Goal: Transaction & Acquisition: Purchase product/service

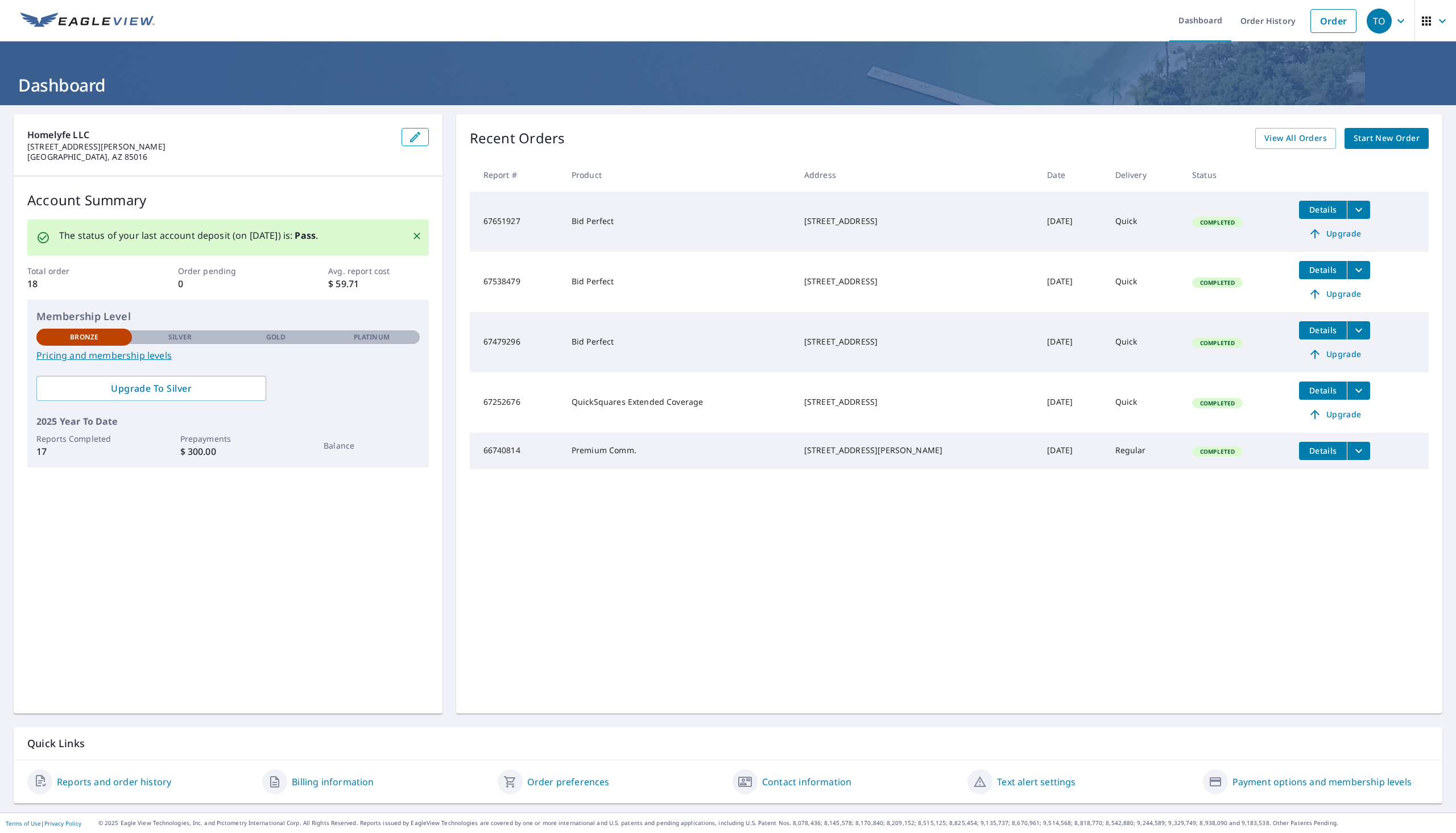
click at [1377, 150] on div "Recent Orders View All Orders Start New Order Report # Product Address Date Del…" at bounding box center [949, 414] width 986 height 599
click at [1373, 143] on span "Start New Order" at bounding box center [1386, 138] width 66 height 14
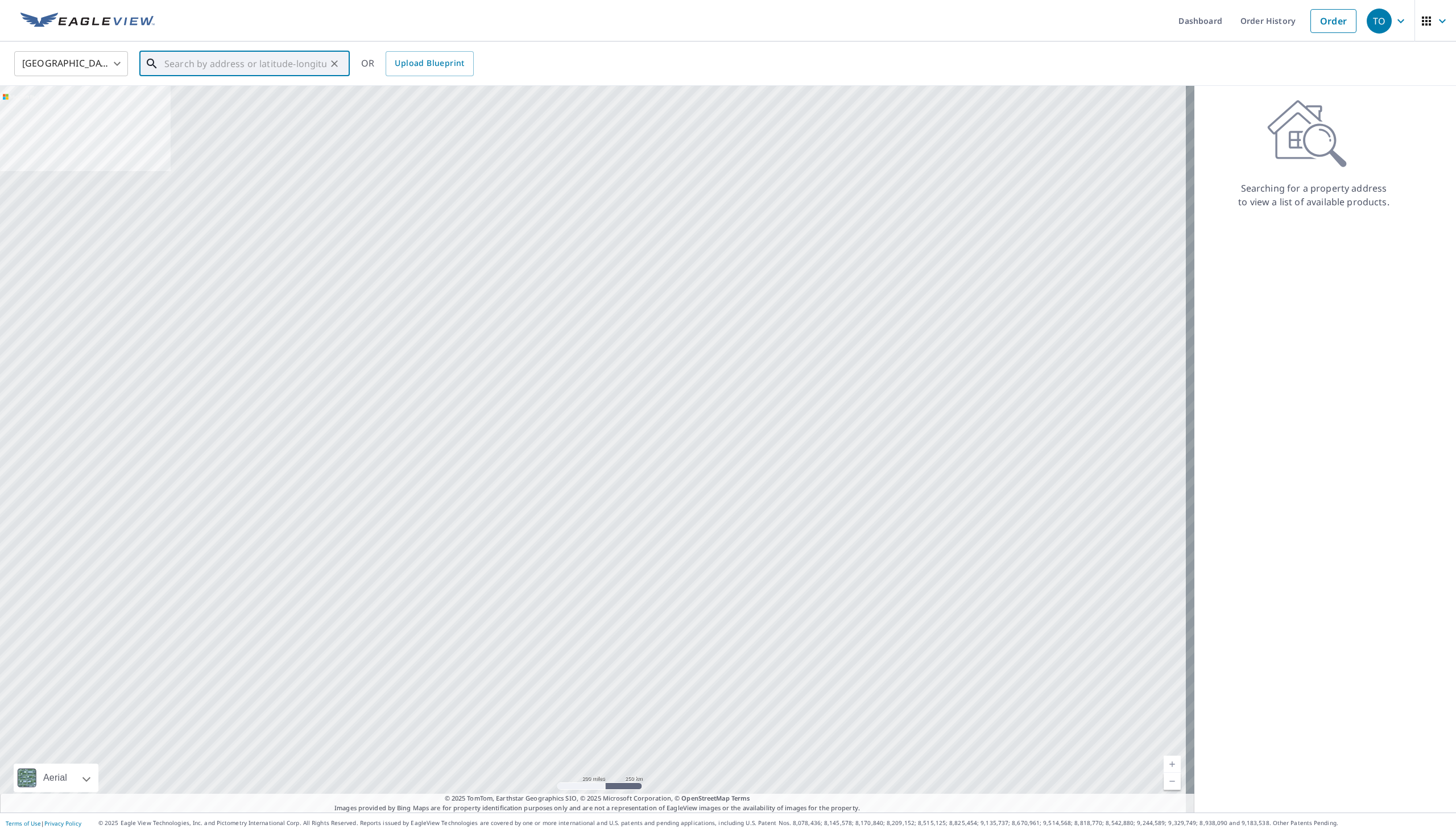
click at [214, 76] on div "​" at bounding box center [244, 64] width 210 height 25
paste input "[STREET_ADDRESS][US_STATE]"
click at [202, 99] on span "[STREET_ADDRESS][US_STATE]" at bounding box center [251, 96] width 178 height 14
type input "[STREET_ADDRESS][US_STATE]"
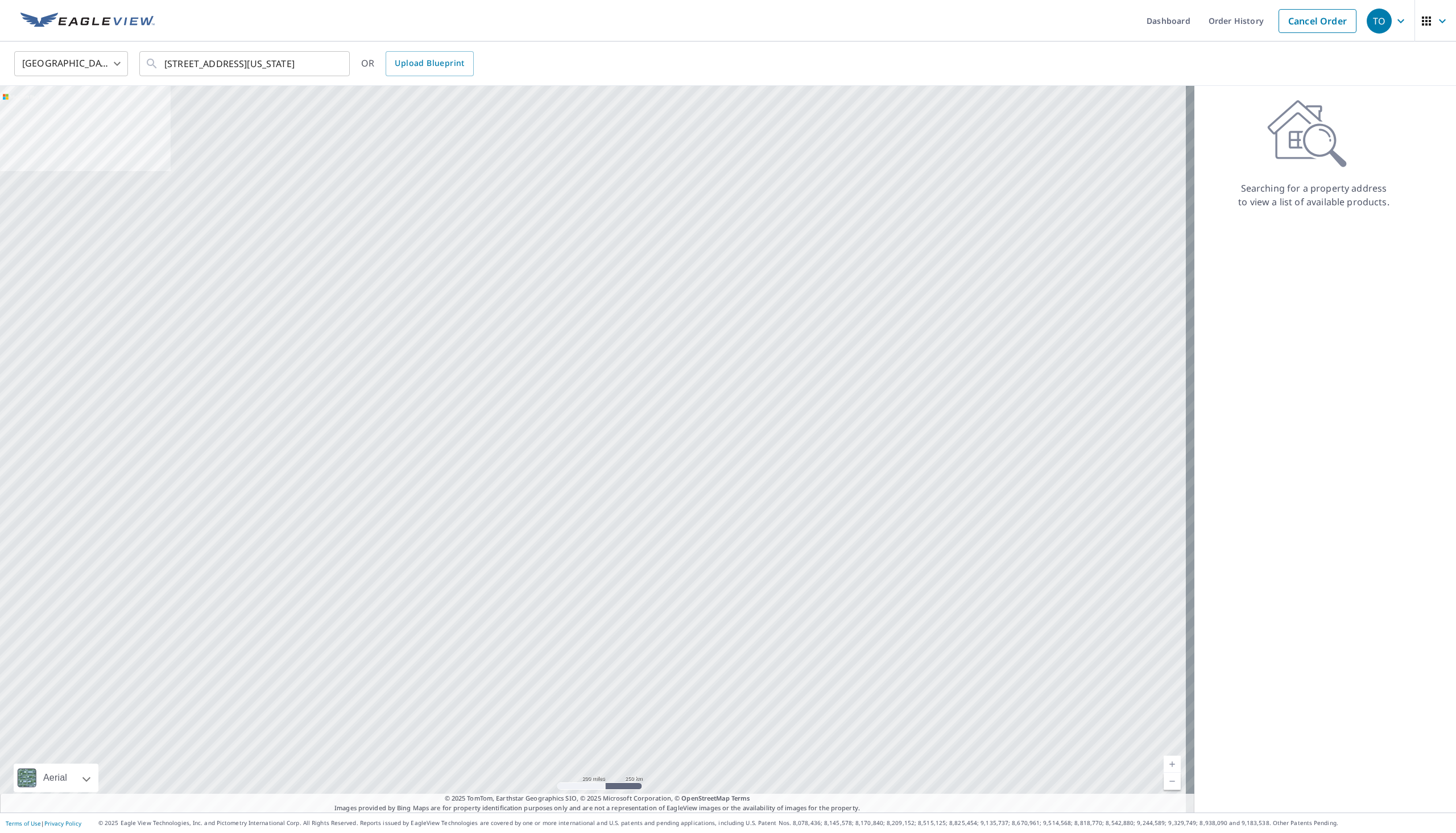
scroll to position [0, 0]
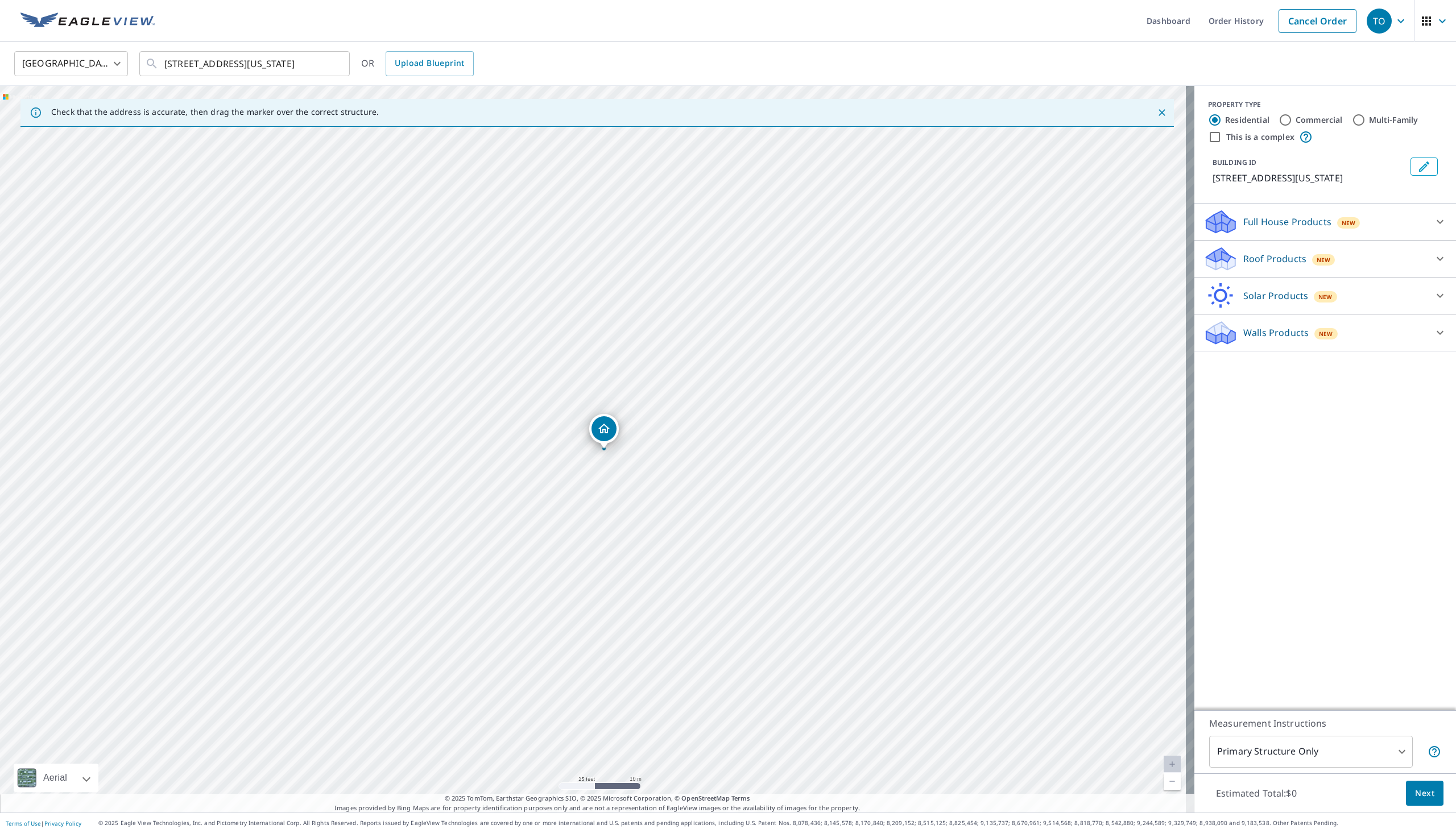
click at [1280, 261] on p "Roof Products" at bounding box center [1274, 259] width 63 height 14
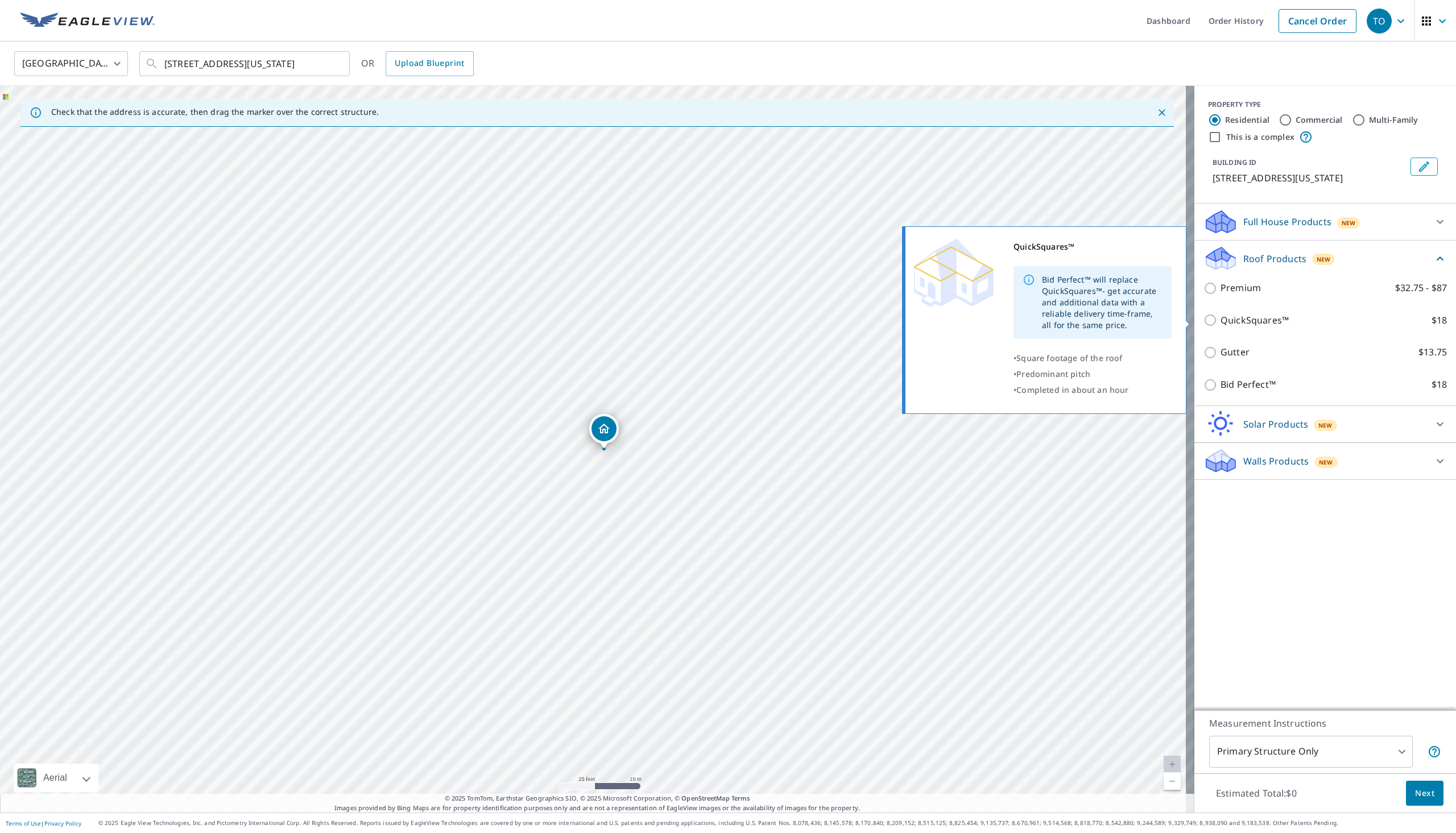
click at [1203, 326] on input "QuickSquares™ $18" at bounding box center [1212, 320] width 17 height 14
checkbox input "true"
type input "1"
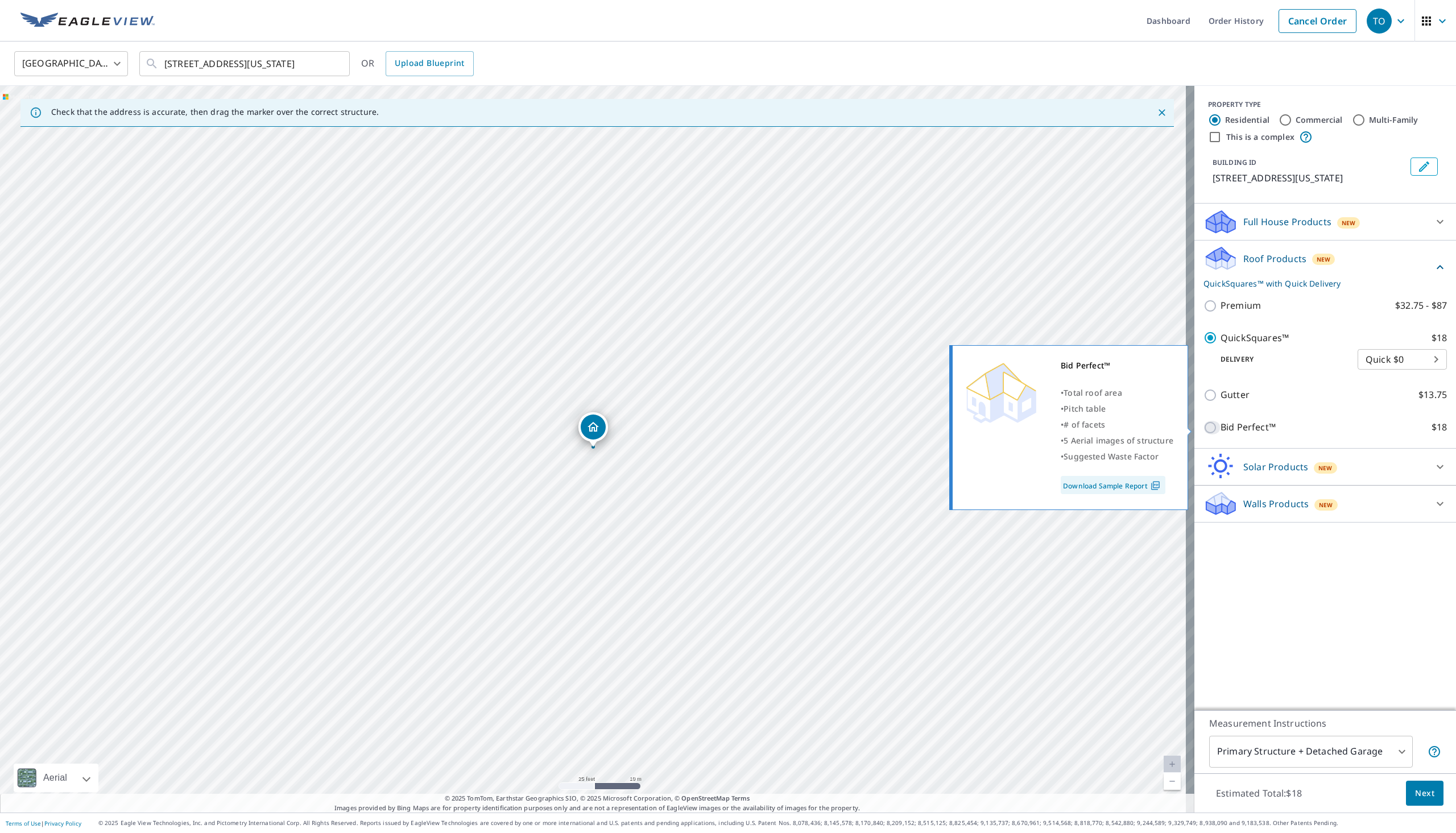
click at [1203, 429] on input "Bid Perfect™ $18" at bounding box center [1212, 427] width 17 height 14
checkbox input "true"
checkbox input "false"
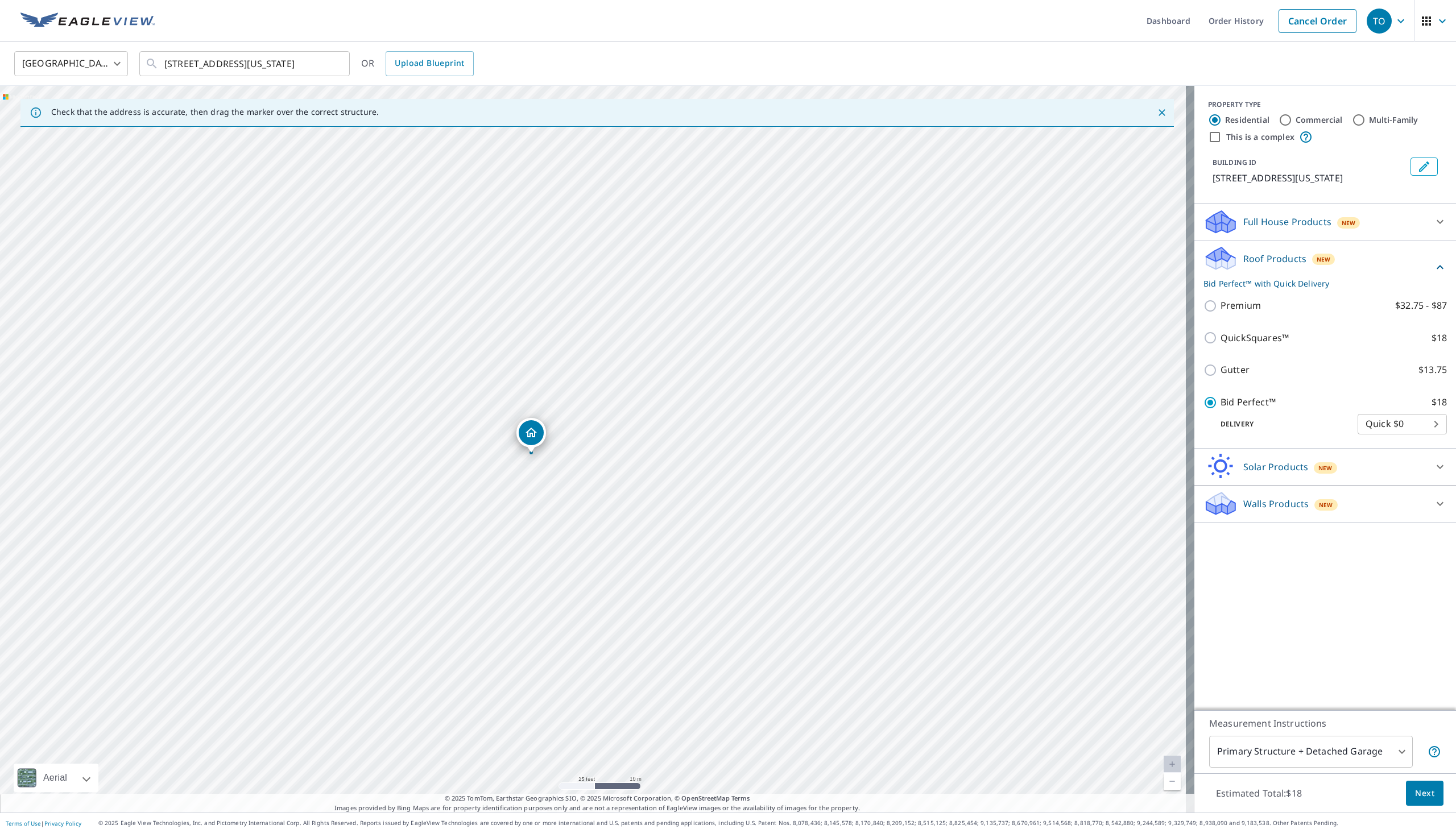
drag, startPoint x: 589, startPoint y: 425, endPoint x: 527, endPoint y: 431, distance: 62.3
click at [1280, 118] on input "Commercial" at bounding box center [1285, 120] width 14 height 14
radio input "true"
type input "4"
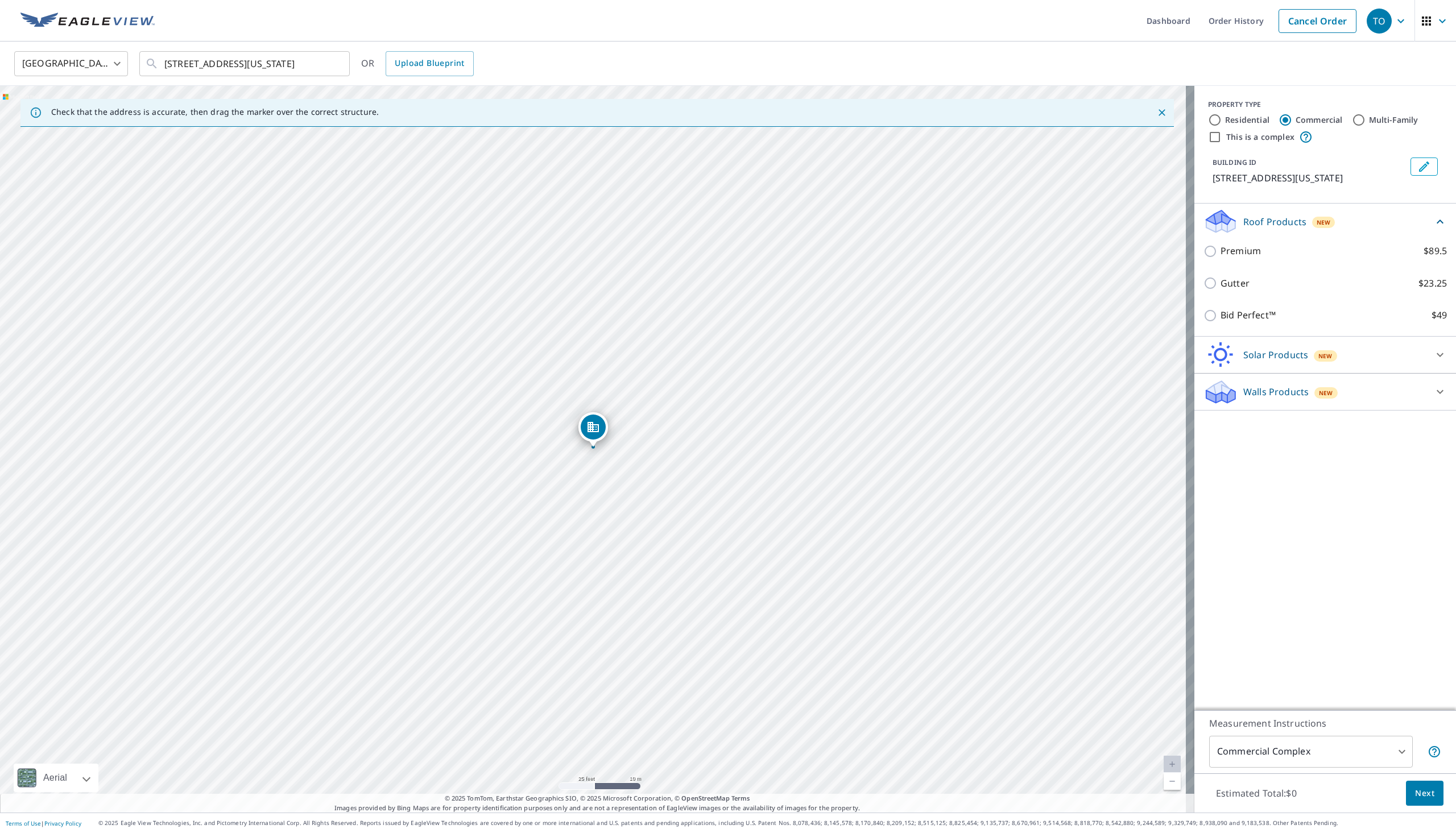
click at [1352, 120] on input "Multi-Family" at bounding box center [1359, 120] width 14 height 14
radio input "true"
type input "2"
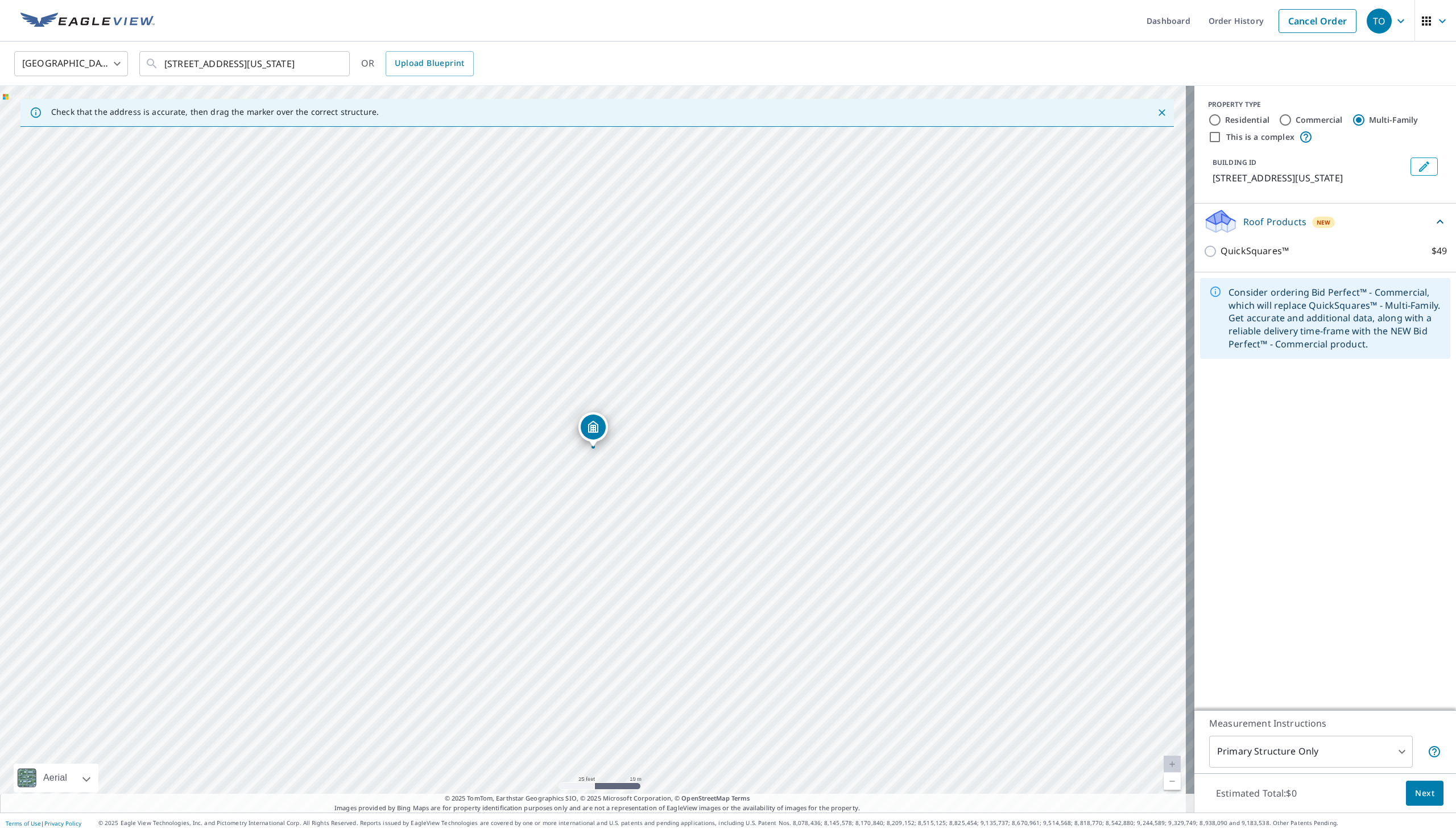
click at [1208, 122] on input "Residential" at bounding box center [1215, 120] width 14 height 14
radio input "true"
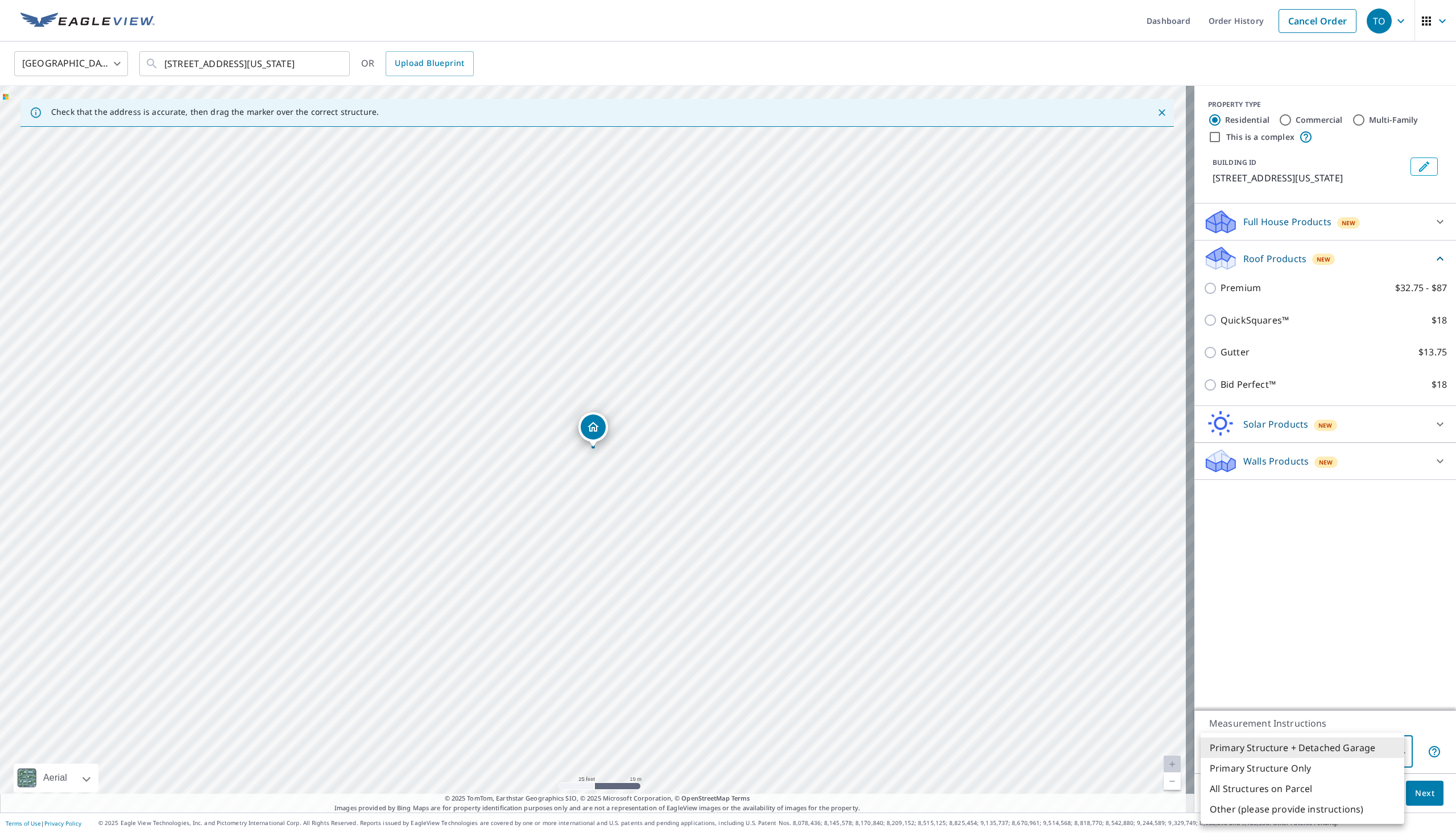
click at [1399, 759] on body "TO TO Dashboard Order History Cancel Order TO [GEOGRAPHIC_DATA] US ​ [STREET_AD…" at bounding box center [728, 416] width 1456 height 833
click at [1292, 794] on li "All Structures on Parcel" at bounding box center [1302, 788] width 204 height 21
type input "3"
click at [661, 445] on div "[STREET_ADDRESS][US_STATE]" at bounding box center [597, 449] width 1195 height 727
click at [660, 447] on div "[STREET_ADDRESS][US_STATE]" at bounding box center [597, 449] width 1195 height 727
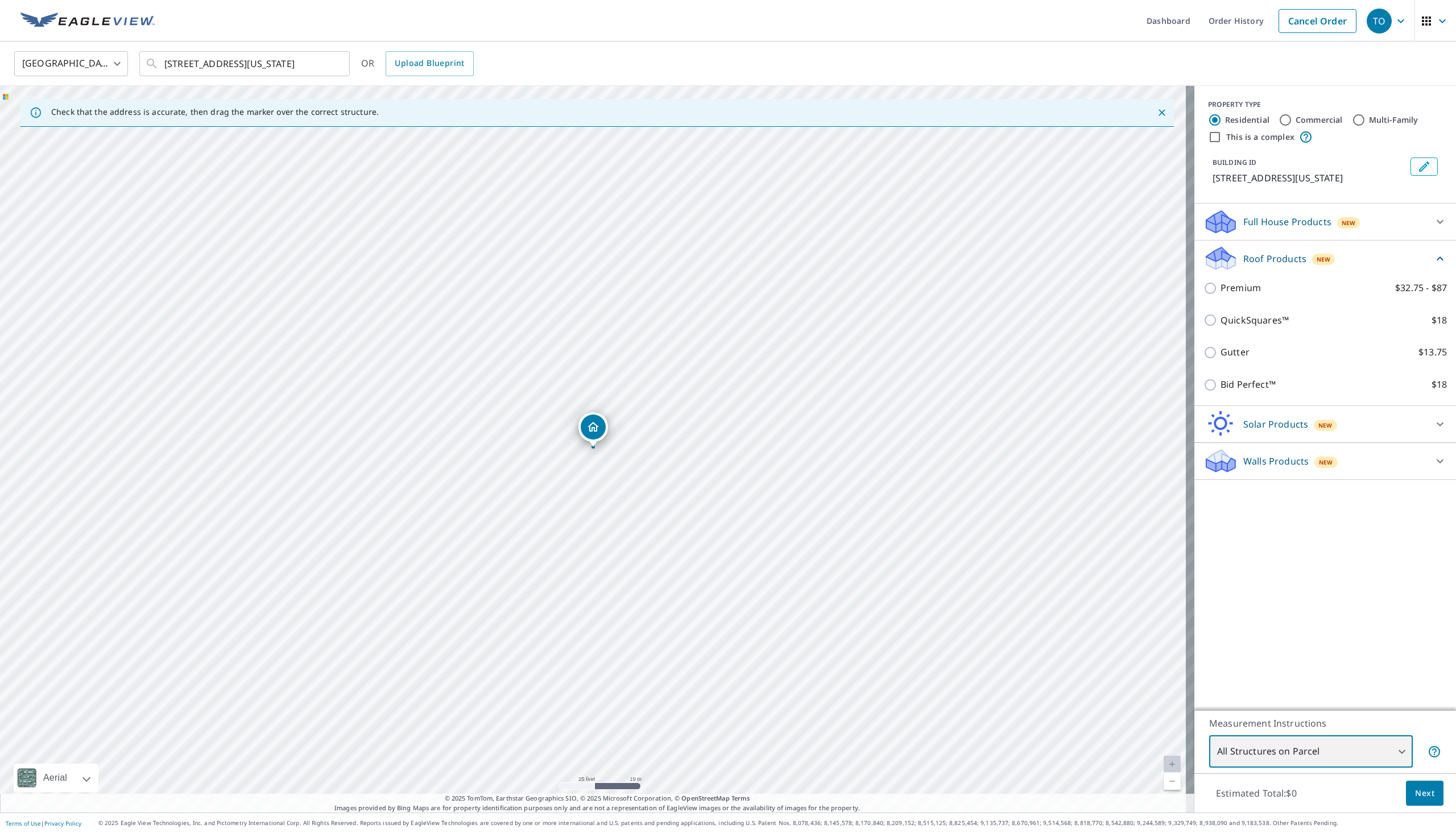
click at [660, 447] on div "[STREET_ADDRESS][US_STATE]" at bounding box center [597, 449] width 1195 height 727
drag, startPoint x: 660, startPoint y: 447, endPoint x: 1152, endPoint y: 111, distance: 595.8
click at [1159, 111] on icon "Close" at bounding box center [1162, 112] width 7 height 7
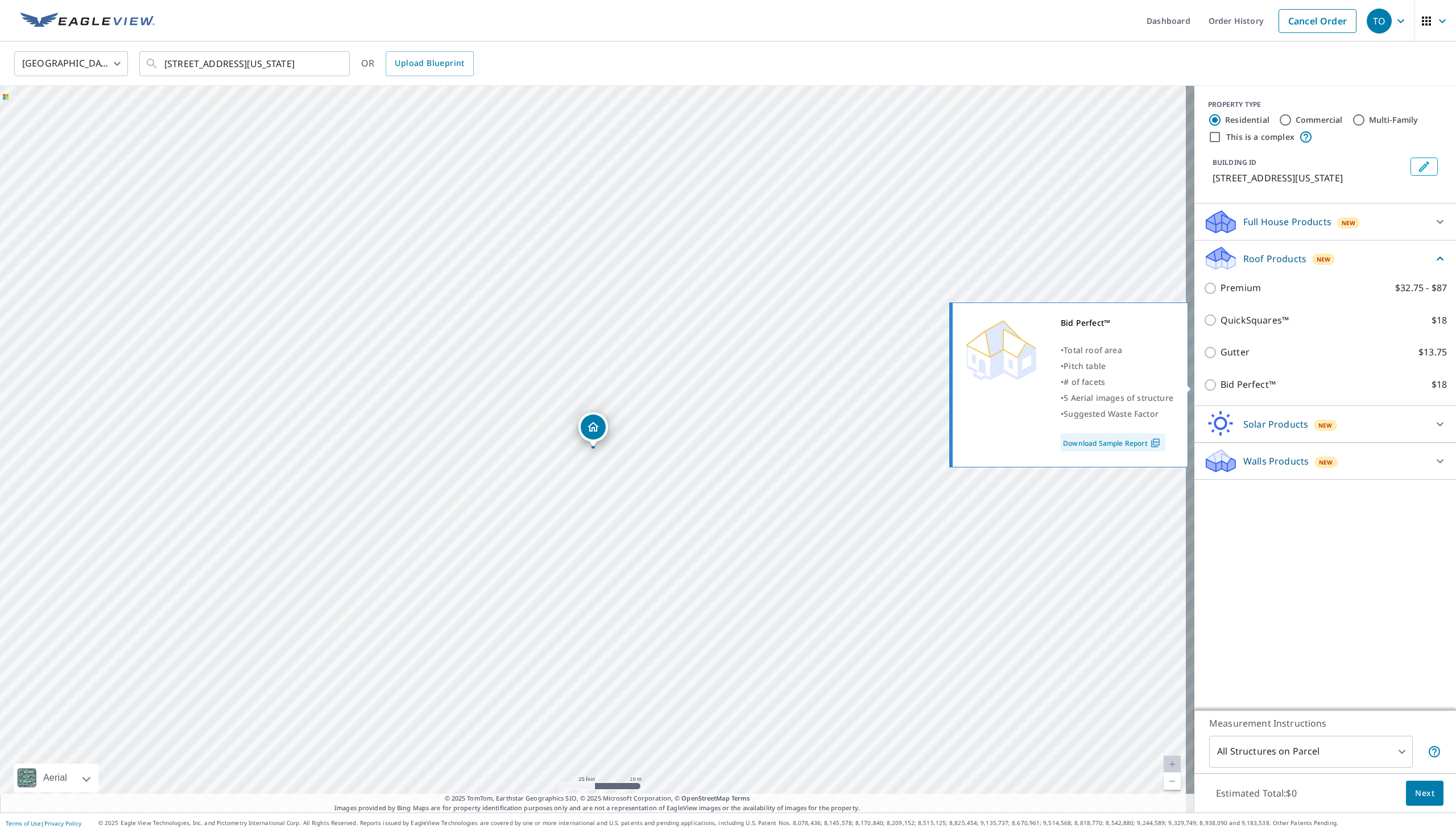
click at [1221, 387] on p "Bid Perfect™" at bounding box center [1248, 384] width 55 height 14
click at [1213, 387] on input "Bid Perfect™ $18" at bounding box center [1212, 385] width 17 height 14
checkbox input "true"
type input "1"
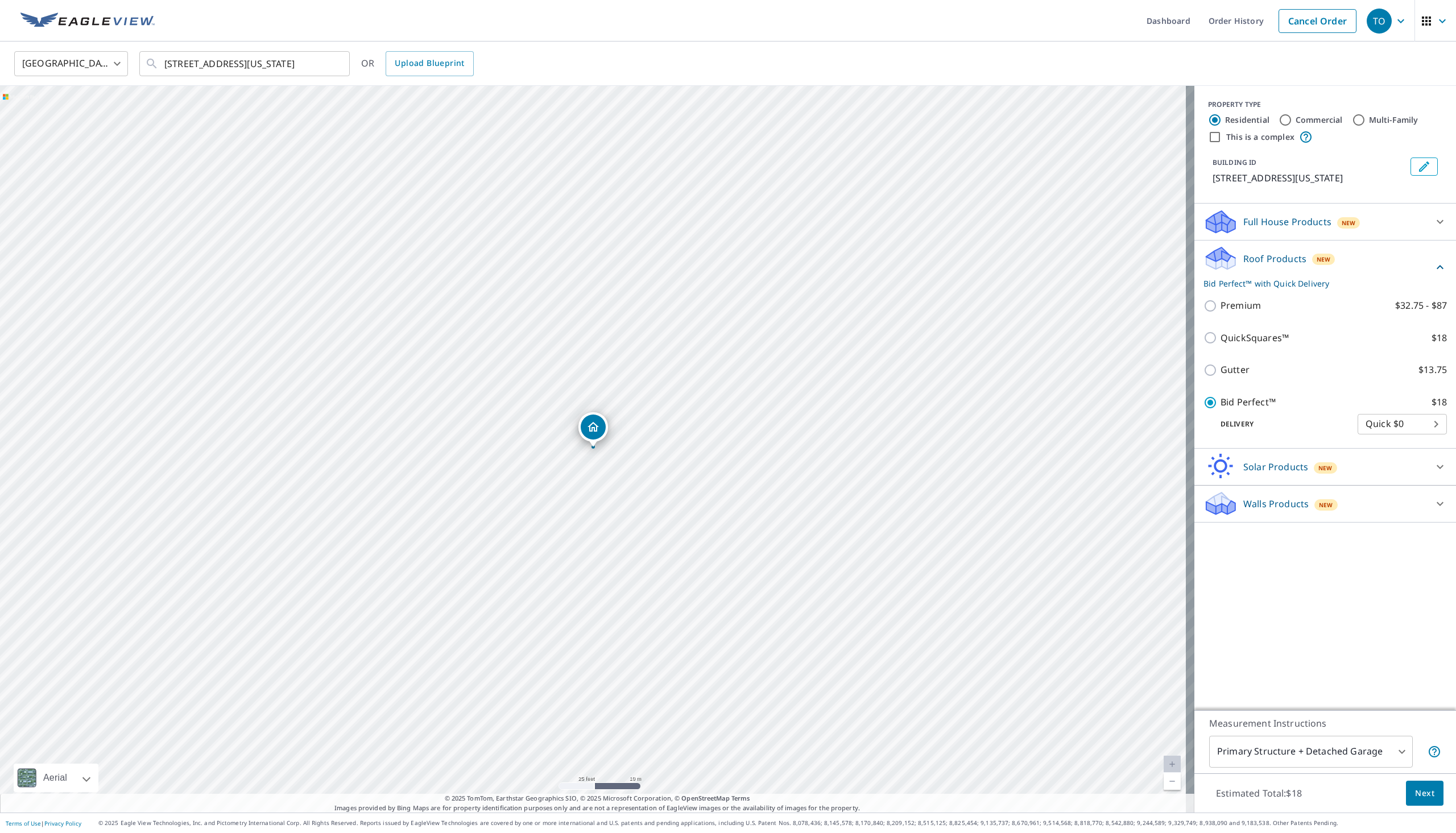
click at [1356, 116] on input "Multi-Family" at bounding box center [1359, 120] width 14 height 14
radio input "true"
type input "2"
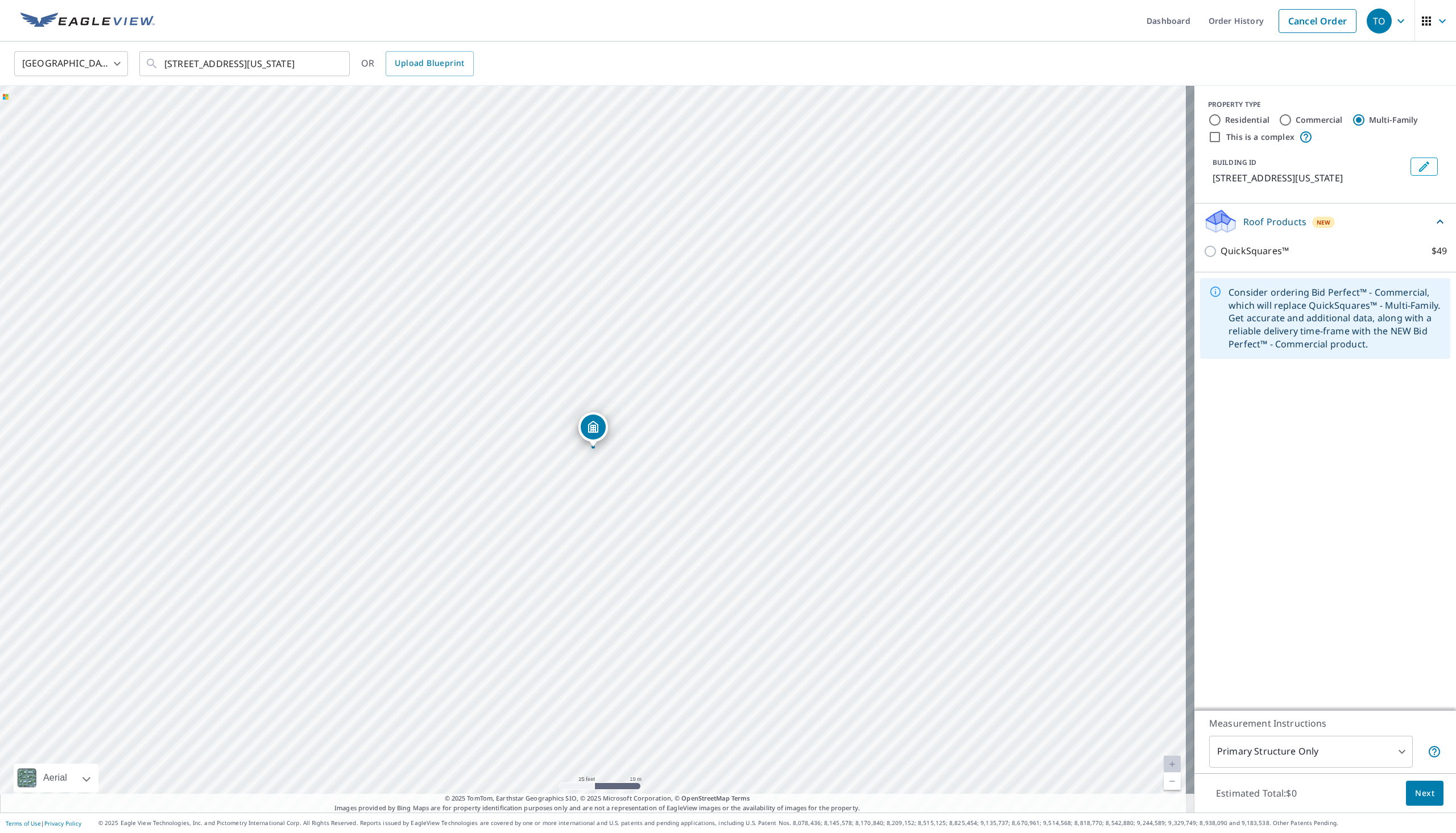
click at [661, 449] on div "[STREET_ADDRESS][US_STATE]" at bounding box center [597, 449] width 1195 height 727
